Goal: Task Accomplishment & Management: Use online tool/utility

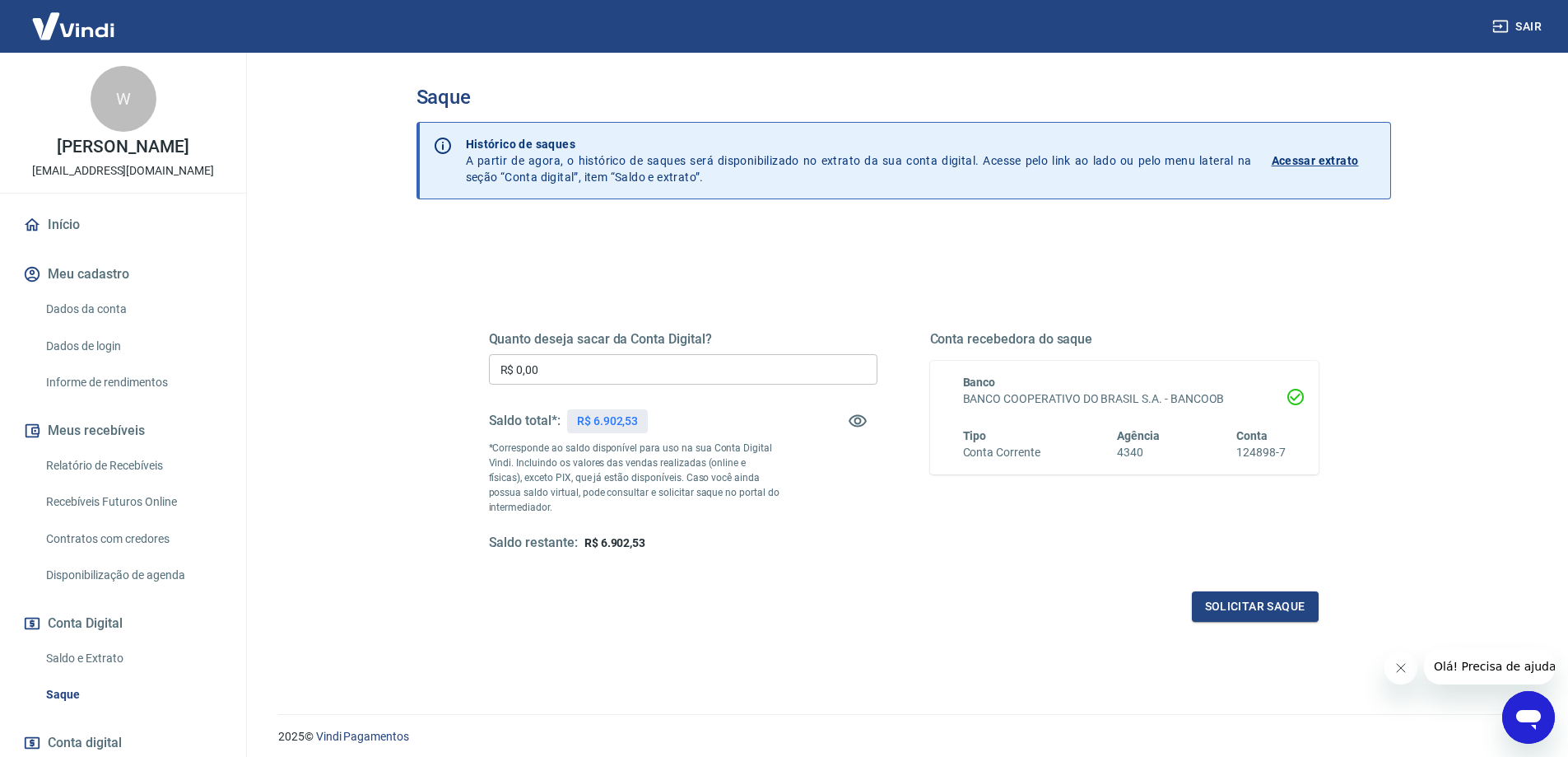
click at [649, 365] on input "R$ 0,00" at bounding box center [683, 370] width 389 height 30
type input "R$ 6.500,00"
click at [1240, 609] on button "Solicitar saque" at bounding box center [1255, 606] width 127 height 30
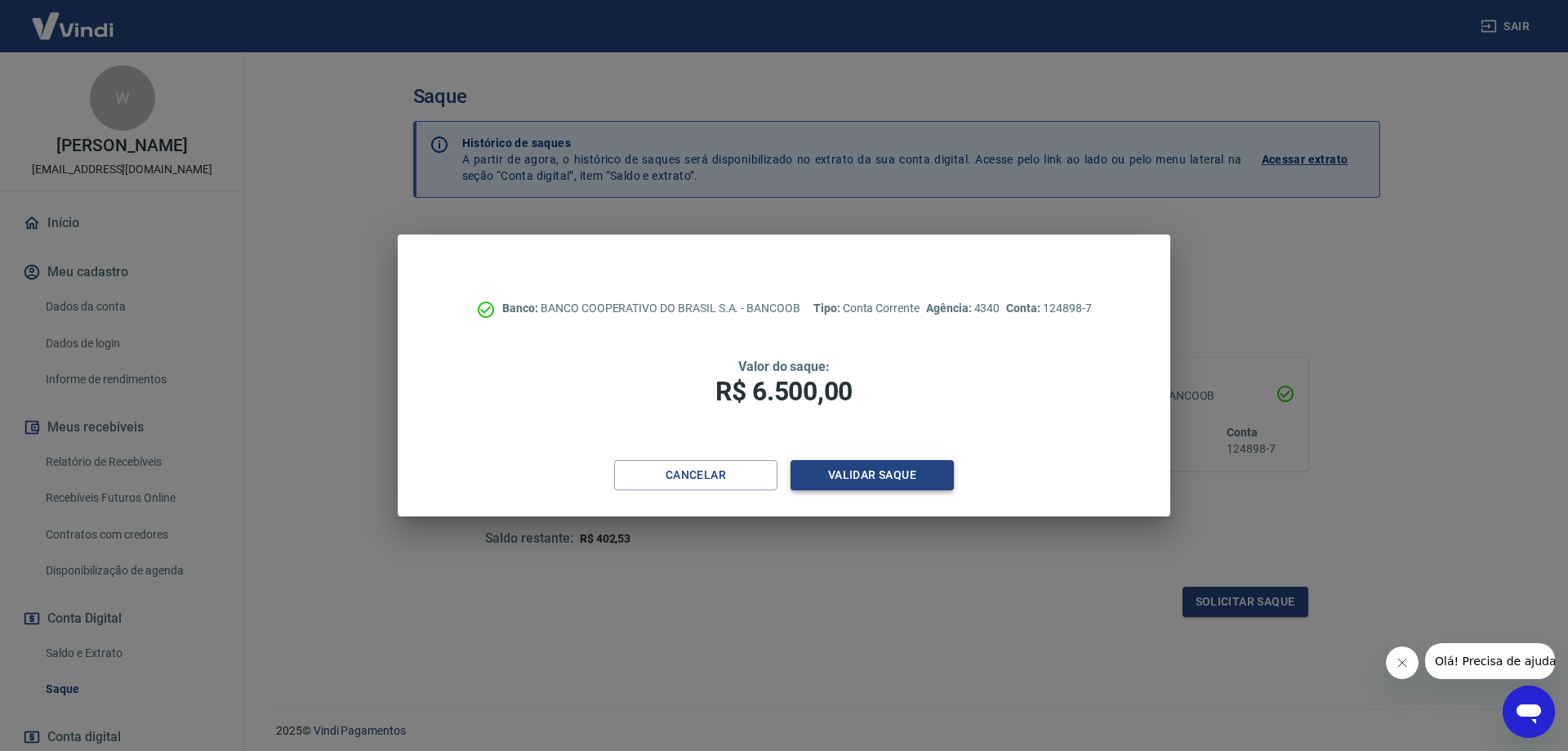
click at [893, 474] on button "Validar saque" at bounding box center [873, 475] width 164 height 30
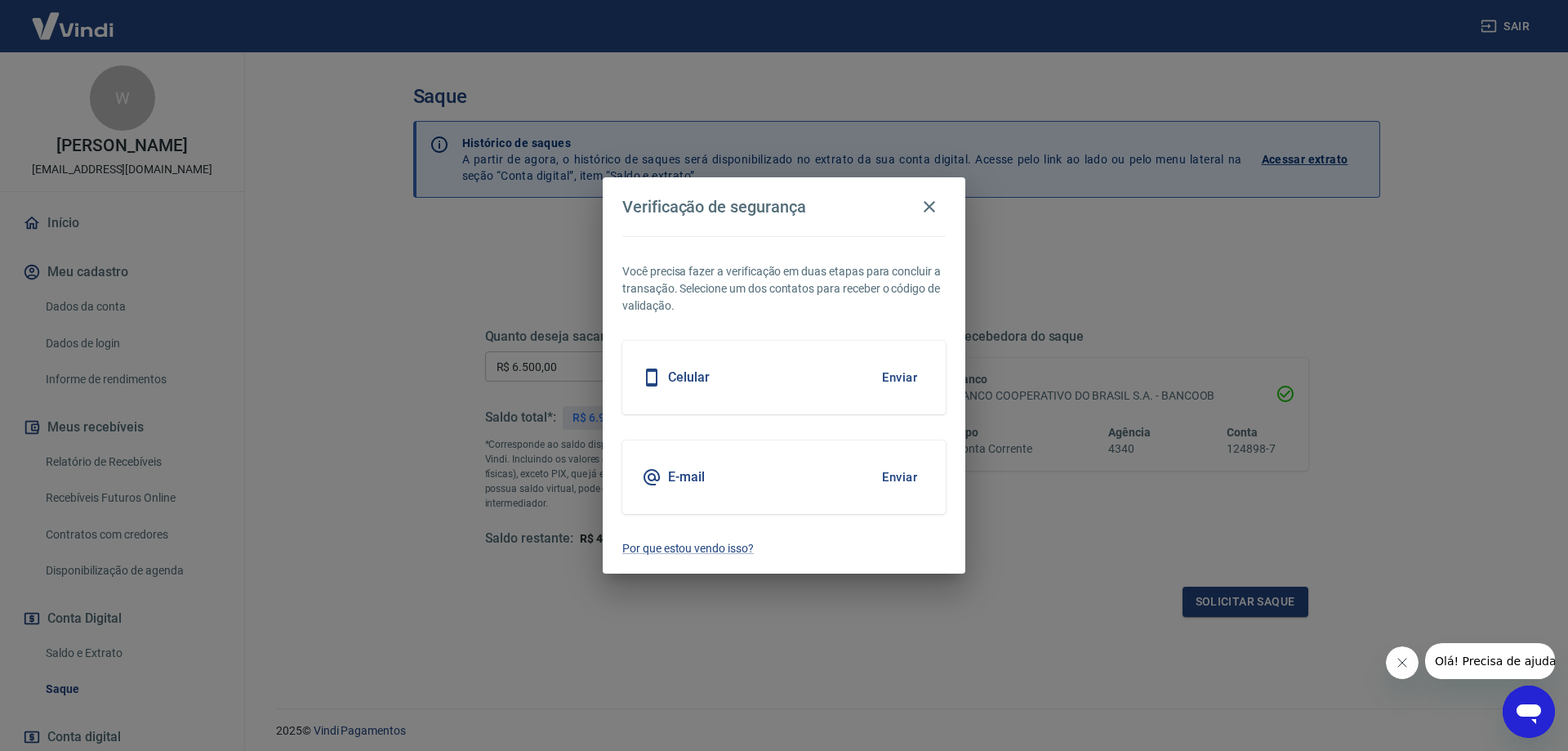
click at [890, 372] on button "Enviar" at bounding box center [900, 377] width 53 height 34
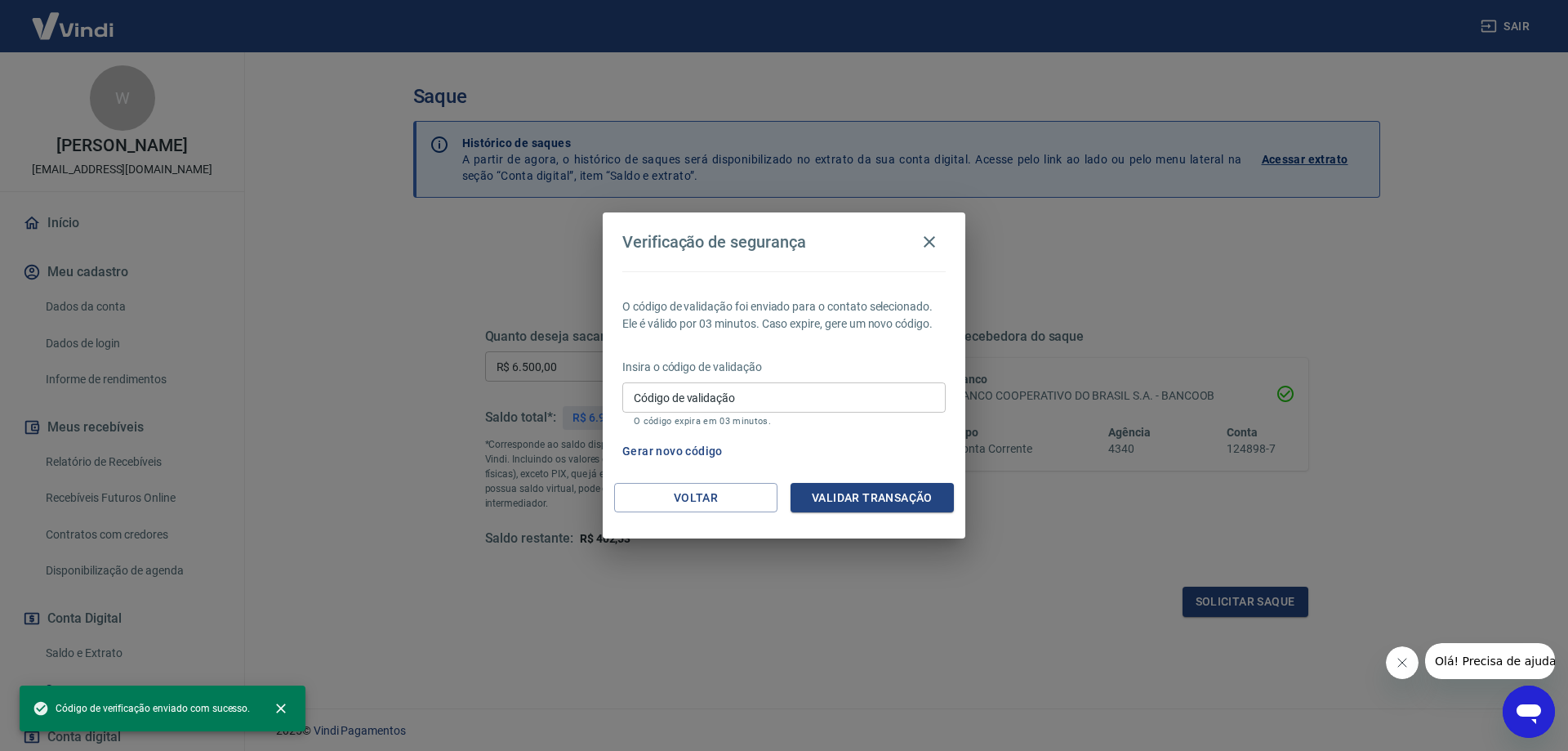
click at [833, 397] on input "Código de validação" at bounding box center [783, 398] width 323 height 30
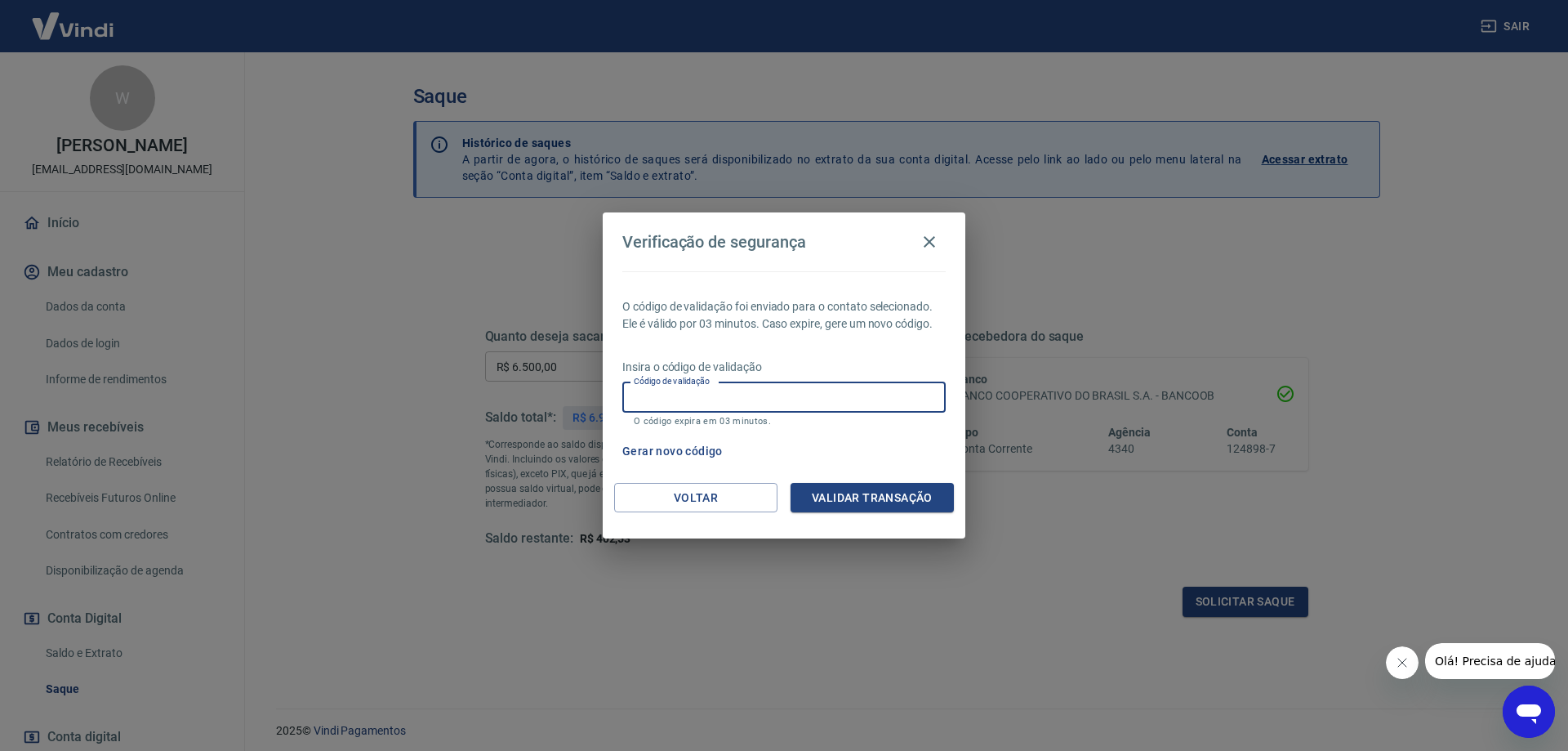
click at [828, 289] on div "O código de validação foi enviado para o contato selecionado. Ele é válido por …" at bounding box center [784, 377] width 362 height 211
click at [787, 317] on p "O código de validação foi enviado para o contato selecionado. Ele é válido por …" at bounding box center [783, 315] width 323 height 34
click at [780, 333] on div "O código de validação foi enviado para o contato selecionado. Ele é válido por …" at bounding box center [784, 377] width 362 height 211
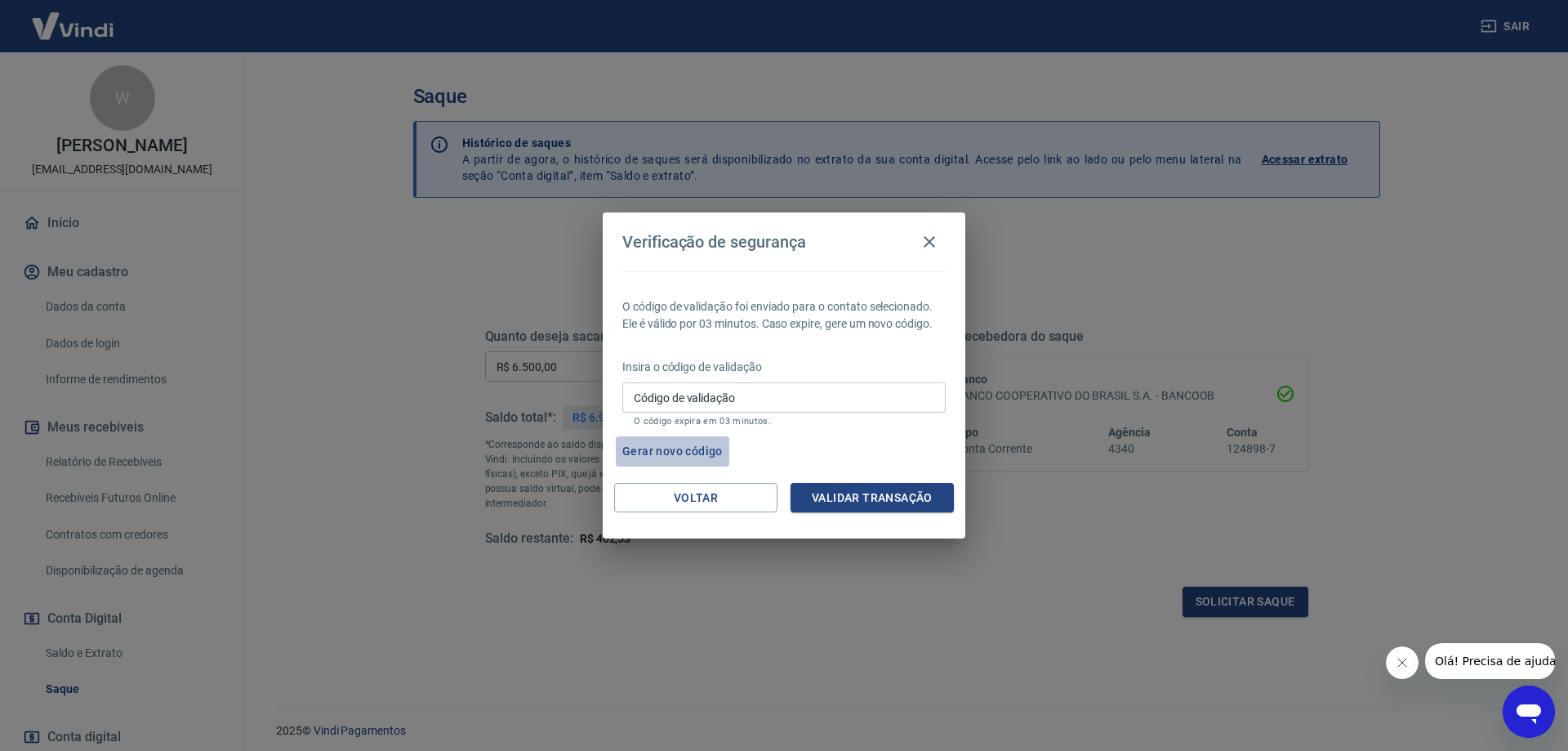
click at [696, 444] on button "Gerar novo código" at bounding box center [673, 451] width 114 height 30
click at [933, 236] on icon "button" at bounding box center [928, 241] width 19 height 19
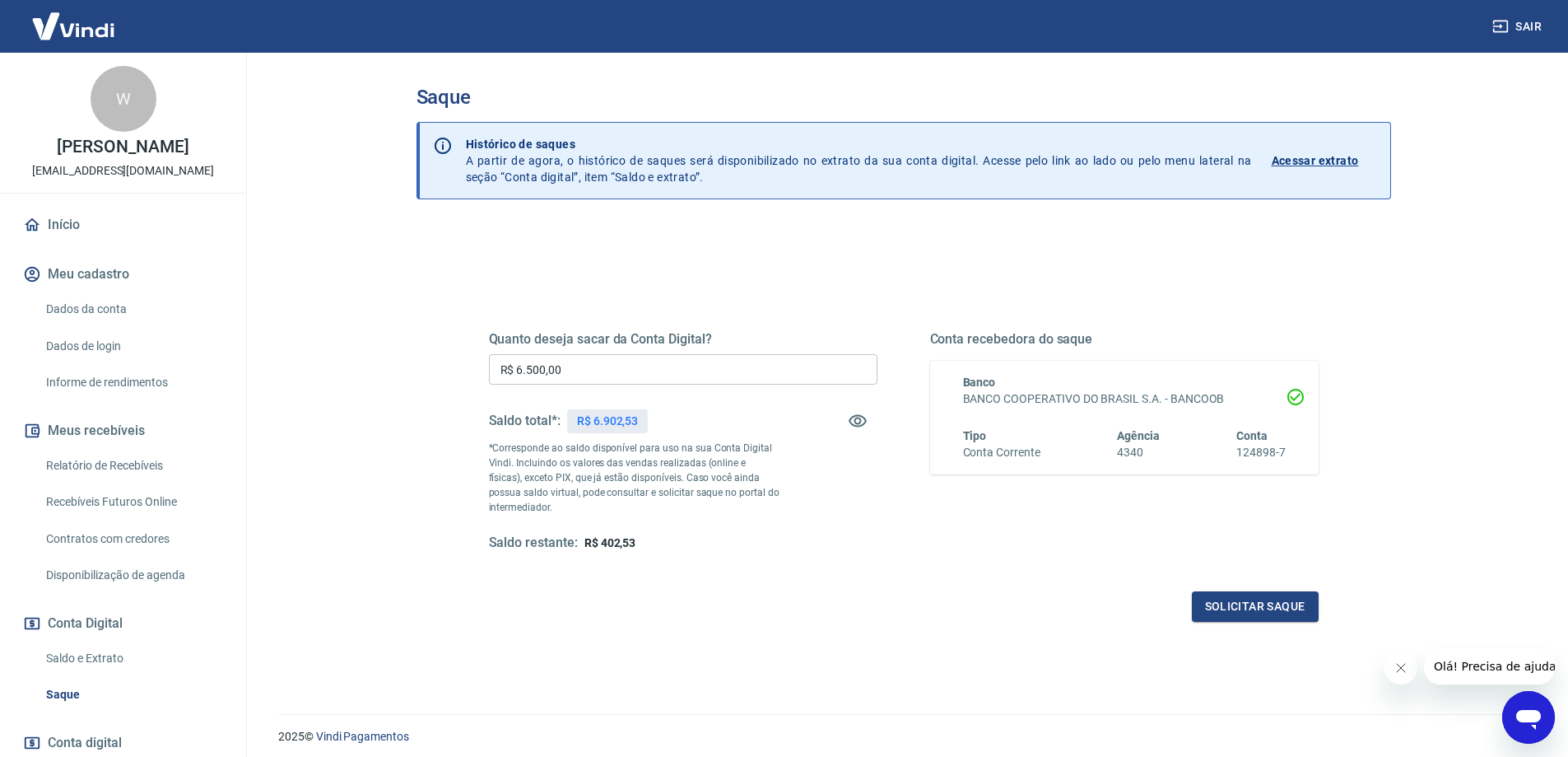
click at [938, 275] on div "Quanto deseja sacar da Conta Digital? R$ 6.500,00 ​ Saldo total*: R$ 6.902,53 *…" at bounding box center [904, 450] width 869 height 383
click at [1247, 602] on button "Solicitar saque" at bounding box center [1255, 606] width 127 height 30
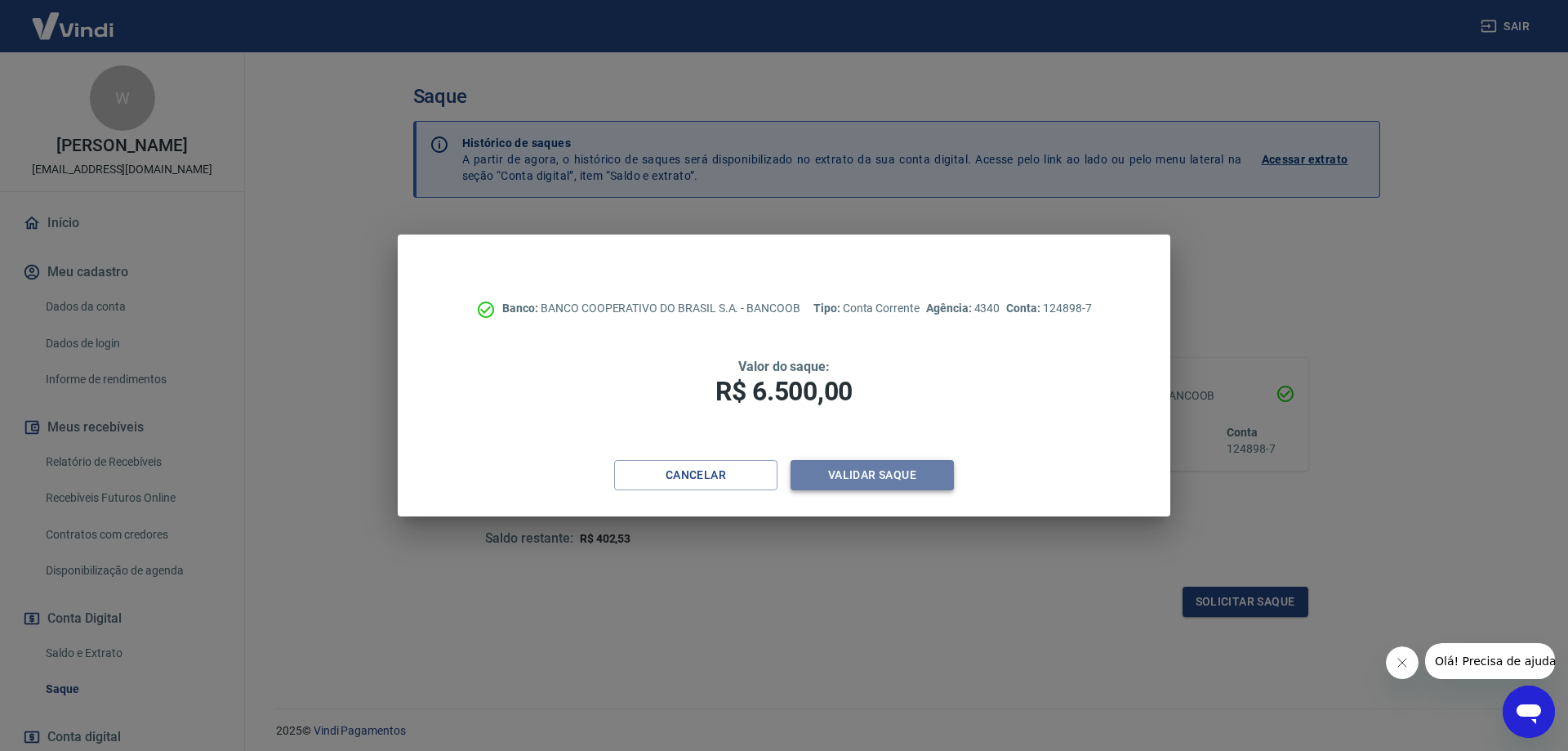
click at [889, 477] on button "Validar saque" at bounding box center [873, 475] width 164 height 30
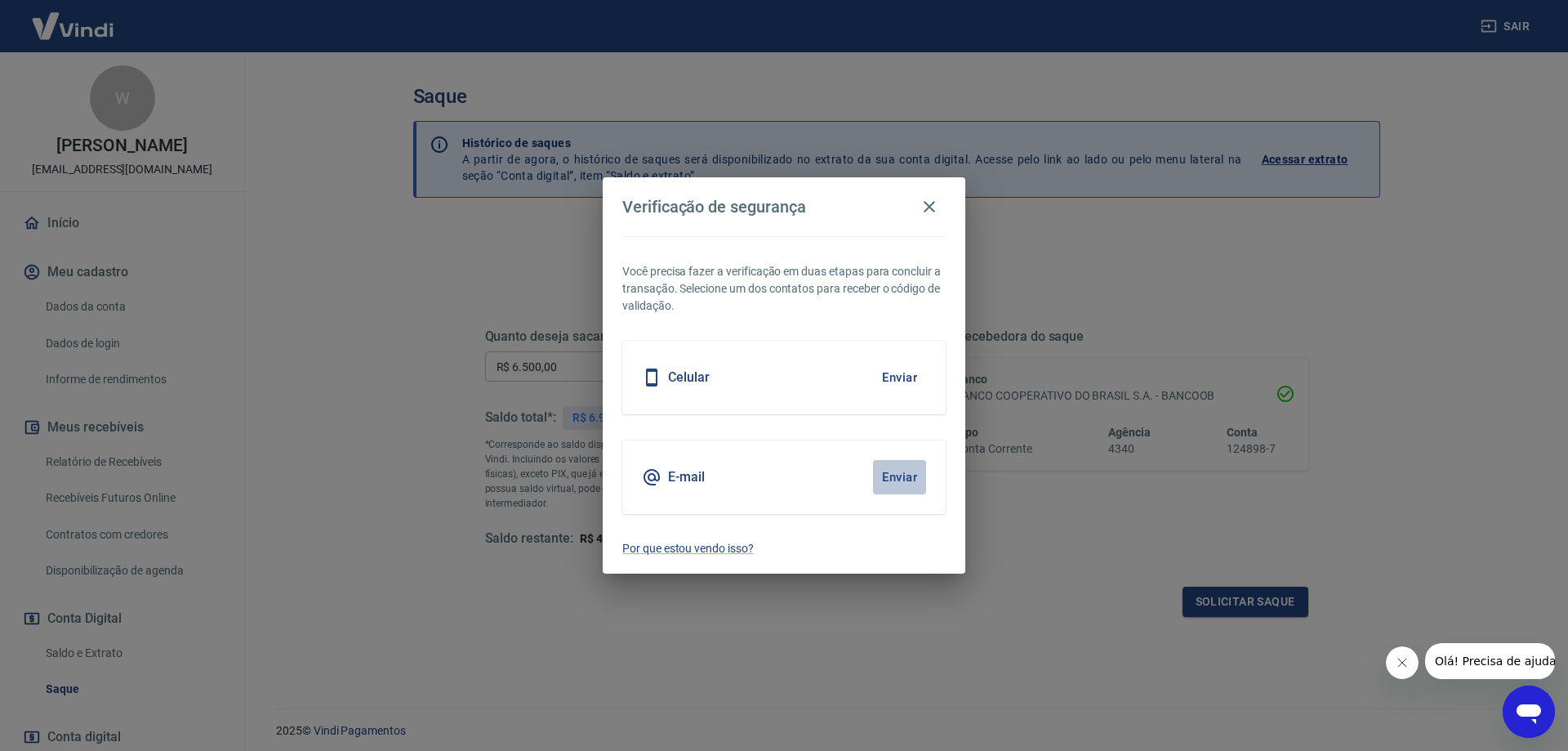
click at [896, 476] on button "Enviar" at bounding box center [900, 477] width 53 height 34
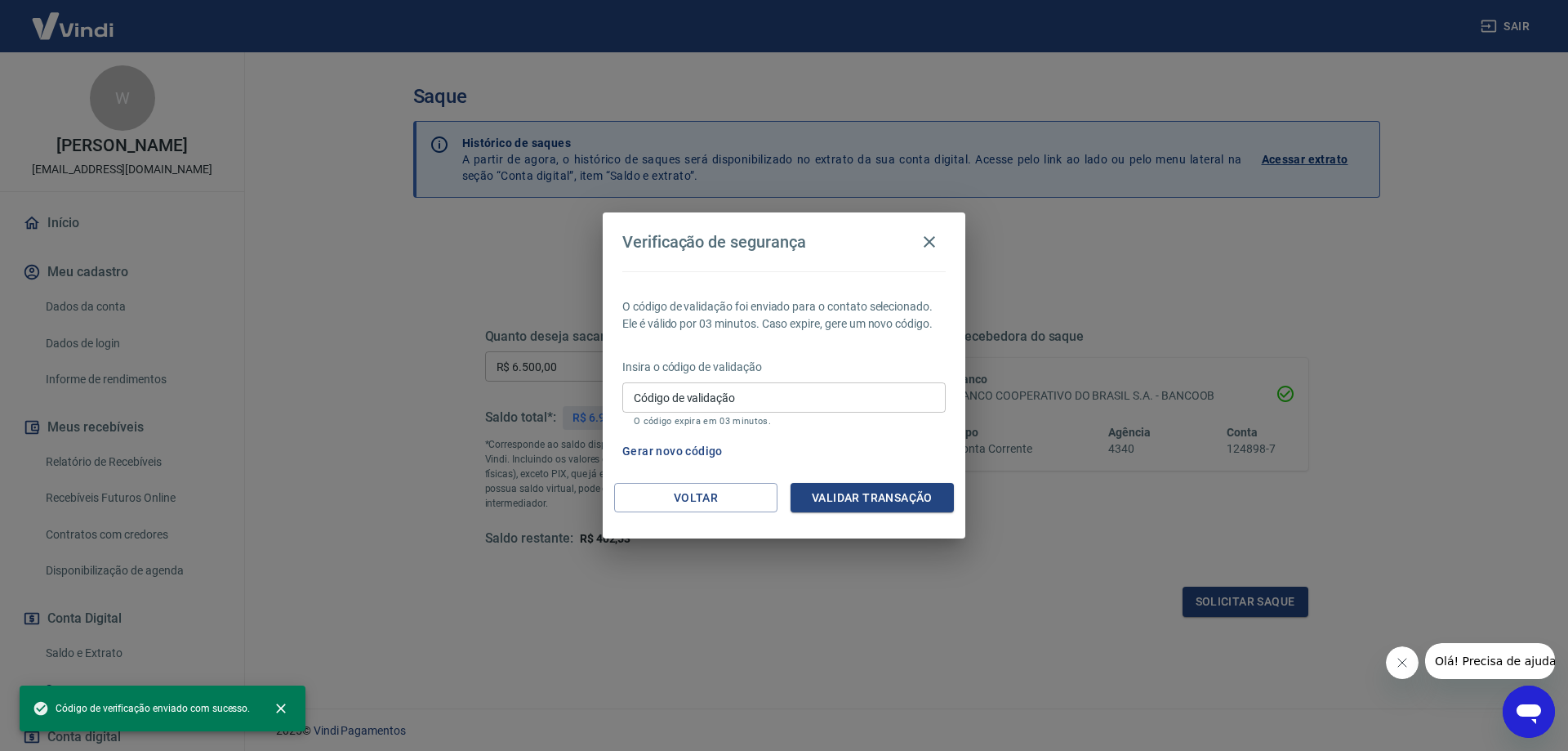
click at [1400, 667] on icon "Fechar mensagem da empresa" at bounding box center [1402, 662] width 13 height 13
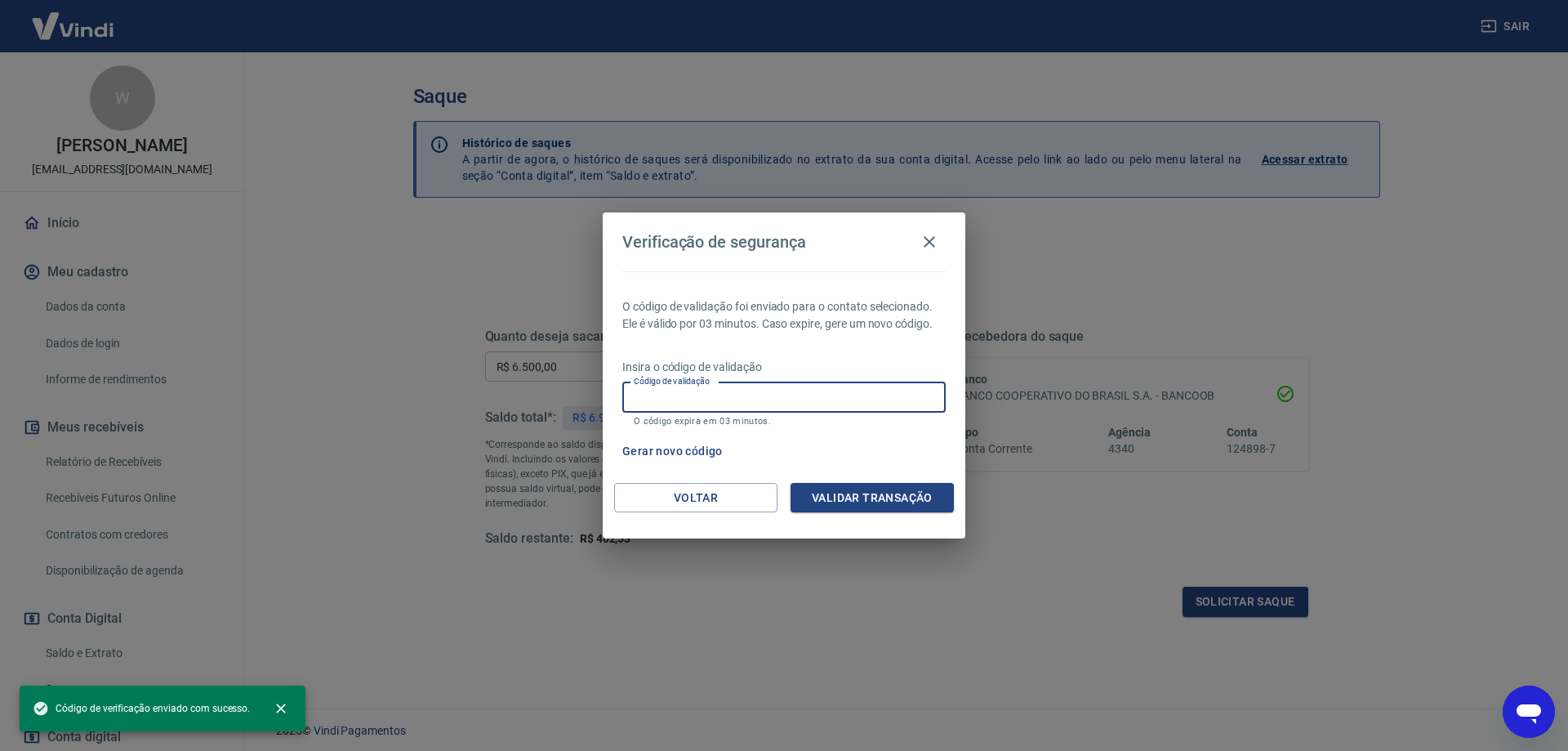
click at [717, 404] on input "Código de validação" at bounding box center [783, 398] width 323 height 30
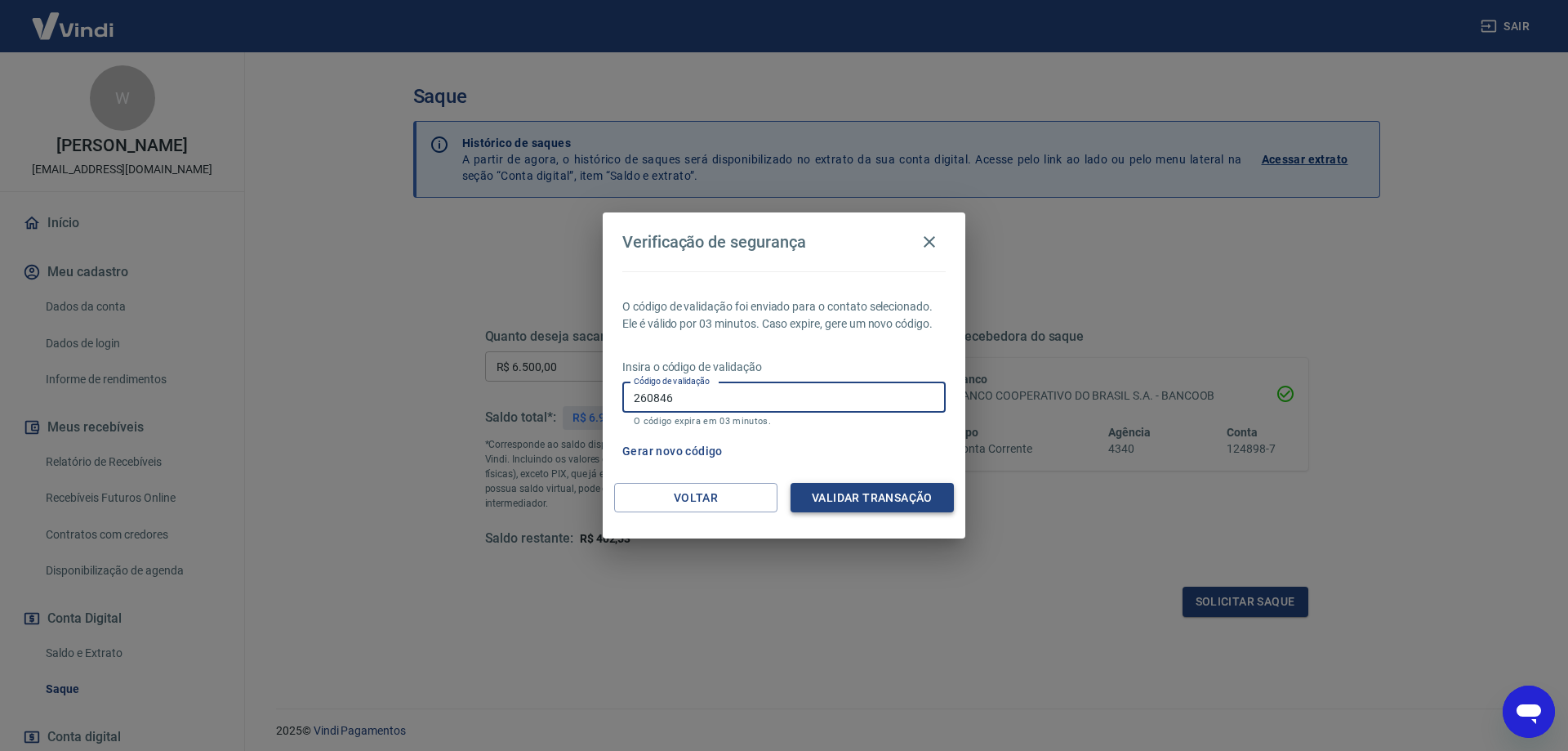
type input "260846"
click at [857, 489] on button "Validar transação" at bounding box center [873, 498] width 164 height 30
